Goal: Find specific page/section: Find specific page/section

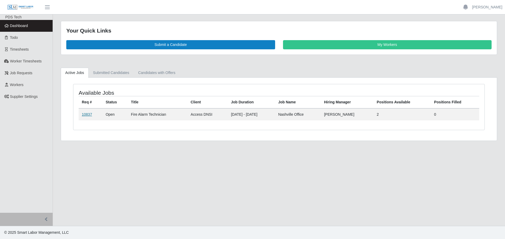
click at [84, 115] on link "10837" at bounding box center [87, 114] width 10 height 4
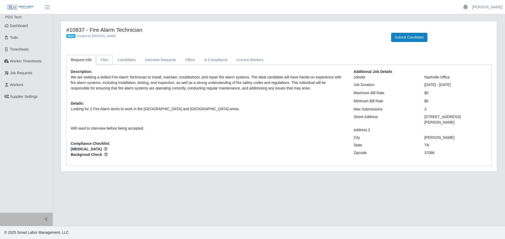
click at [101, 59] on link "Files" at bounding box center [104, 60] width 17 height 10
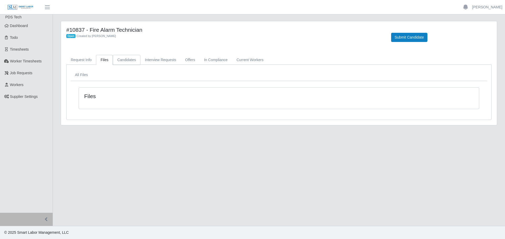
click at [121, 60] on link "Candidates" at bounding box center [127, 60] width 28 height 10
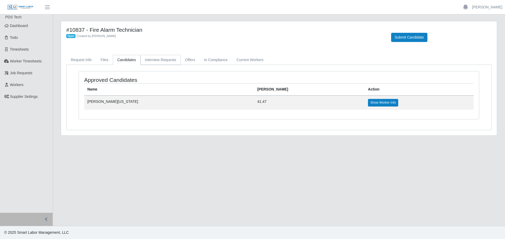
click at [157, 61] on link "Interview Requests" at bounding box center [160, 60] width 40 height 10
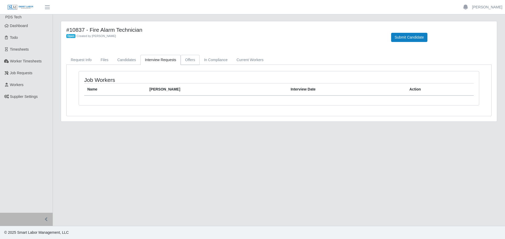
click at [185, 60] on link "Offers" at bounding box center [190, 60] width 19 height 10
click at [212, 62] on link "In Compliance" at bounding box center [215, 60] width 33 height 10
click at [237, 60] on link "Current Workers" at bounding box center [250, 60] width 36 height 10
click at [130, 60] on link "Candidates" at bounding box center [127, 60] width 28 height 10
